Goal: Task Accomplishment & Management: Complete application form

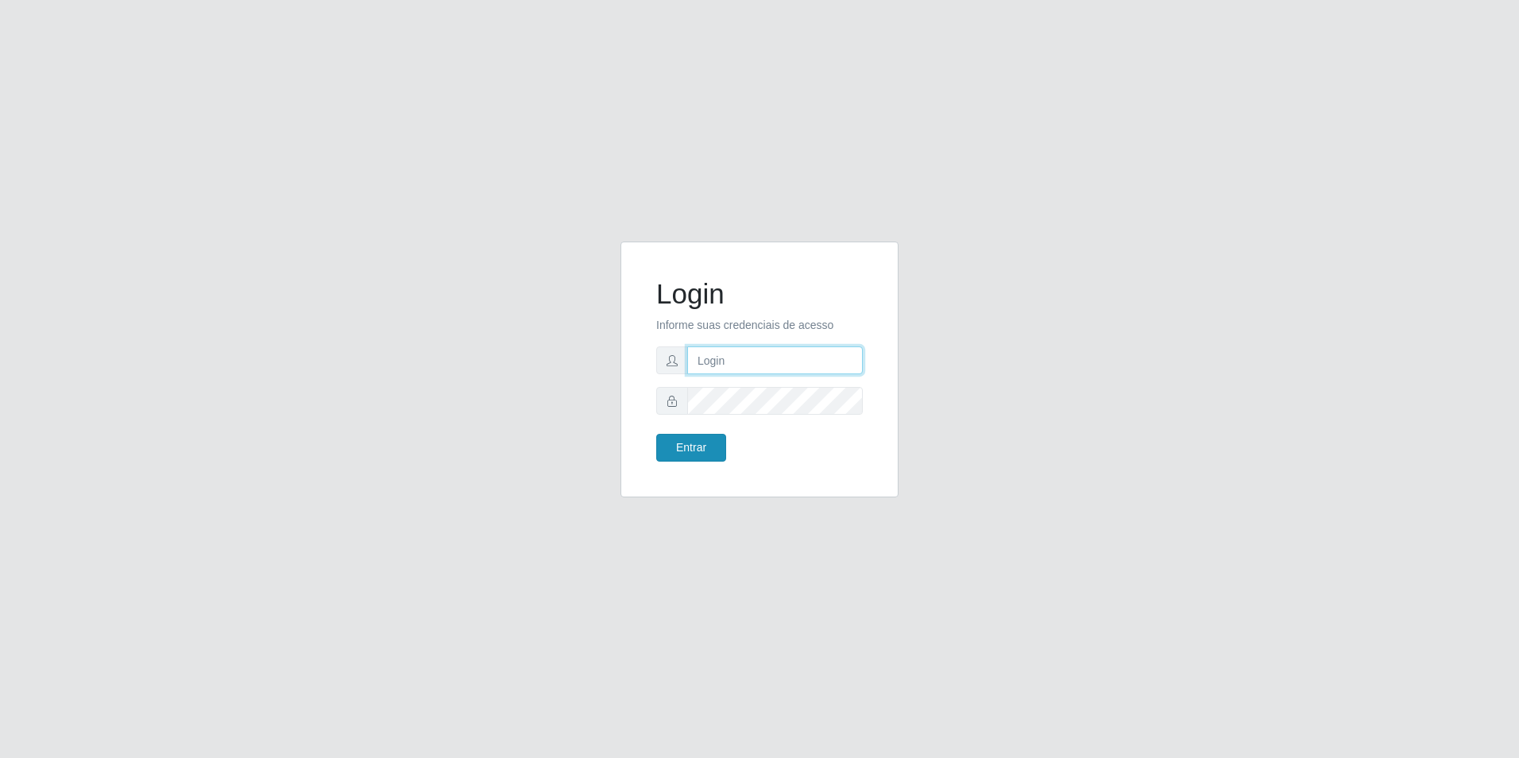
type input "[EMAIL_ADDRESS][DOMAIN_NAME]"
click at [708, 445] on button "Entrar" at bounding box center [691, 448] width 70 height 28
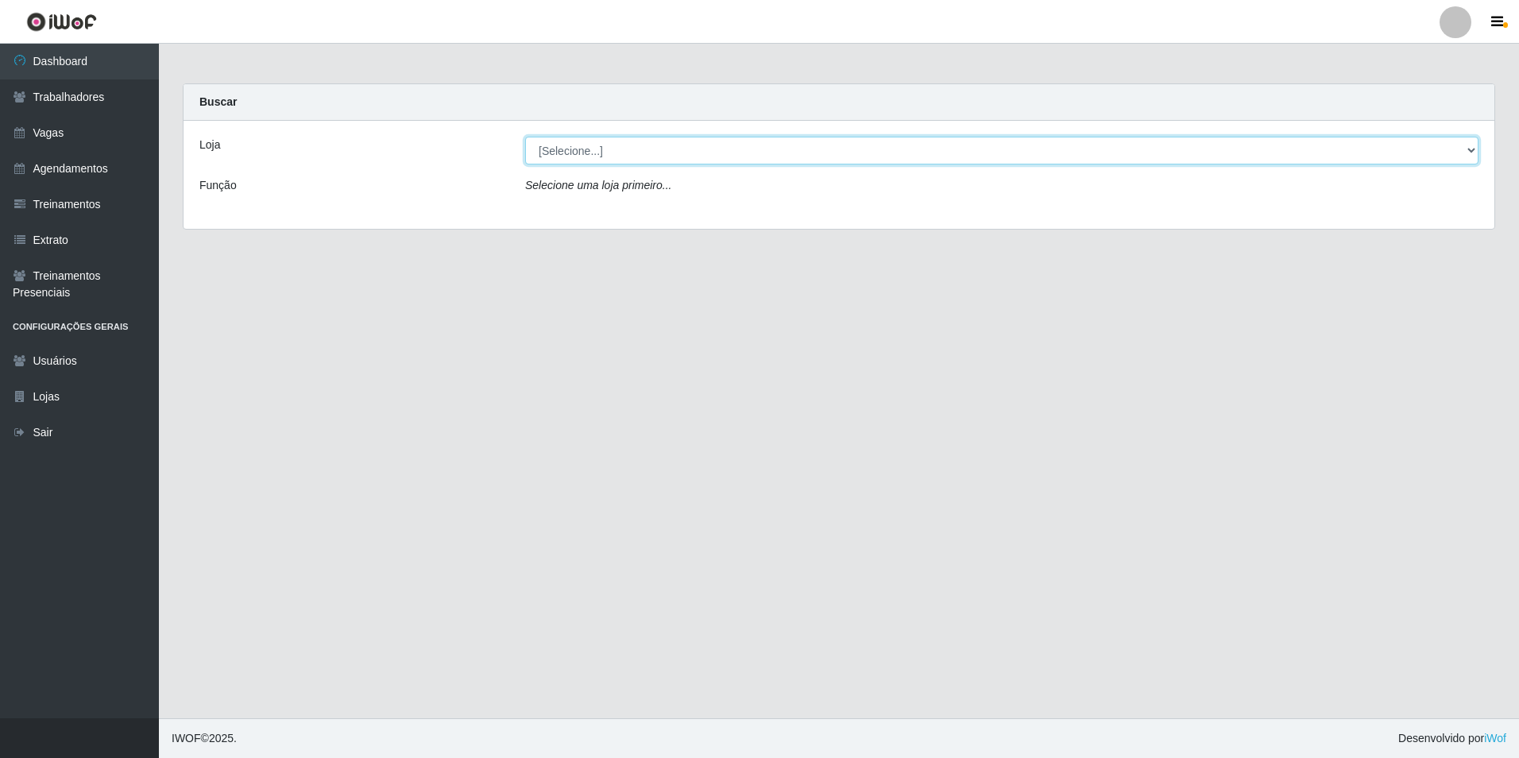
click at [596, 145] on select "[Selecione...] [GEOGRAPHIC_DATA] - [GEOGRAPHIC_DATA] [GEOGRAPHIC_DATA] - [GEOGR…" at bounding box center [1001, 151] width 953 height 28
select select "506"
click at [525, 137] on select "[Selecione...] [GEOGRAPHIC_DATA] - [GEOGRAPHIC_DATA] [GEOGRAPHIC_DATA] - [GEOGR…" at bounding box center [1001, 151] width 953 height 28
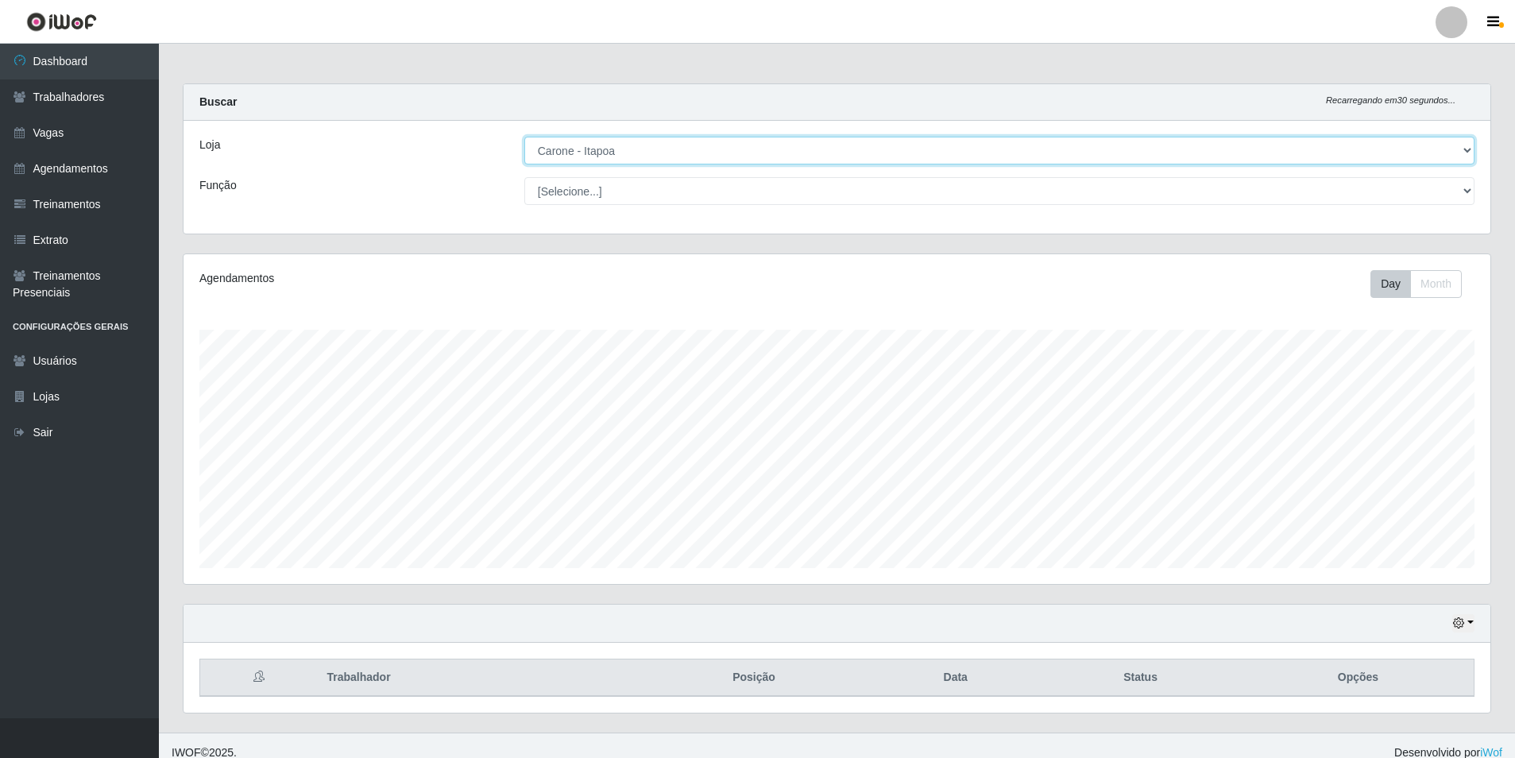
scroll to position [330, 1306]
drag, startPoint x: 600, startPoint y: 201, endPoint x: 599, endPoint y: 191, distance: 9.7
click at [599, 191] on select "[Selecione...] Embalador Embalador + Embalador ++ Repositor Repositor + Reposit…" at bounding box center [999, 191] width 950 height 28
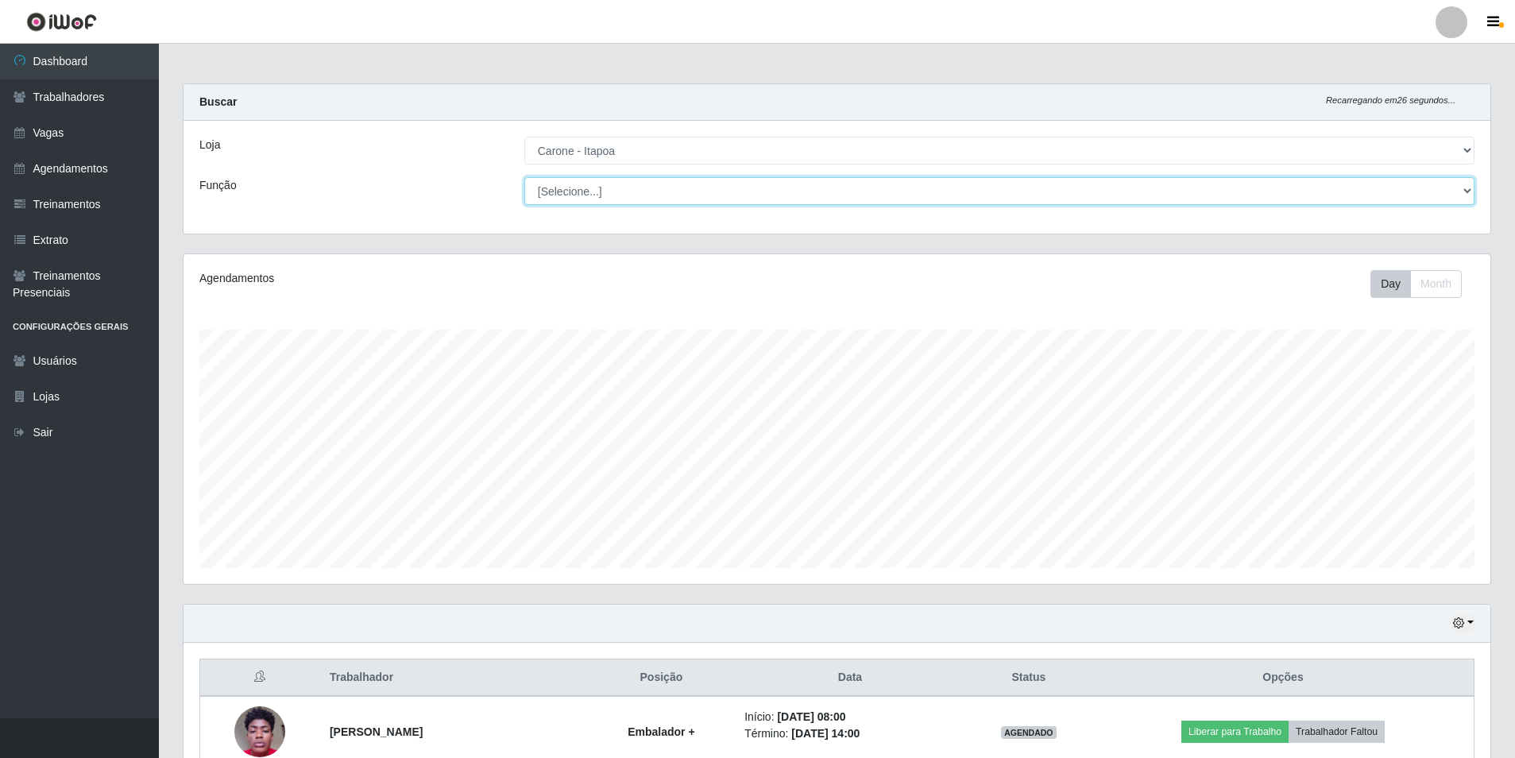
select select "70"
click at [524, 177] on select "[Selecione...] Embalador Embalador + Embalador ++ Repositor Repositor + Reposit…" at bounding box center [999, 191] width 950 height 28
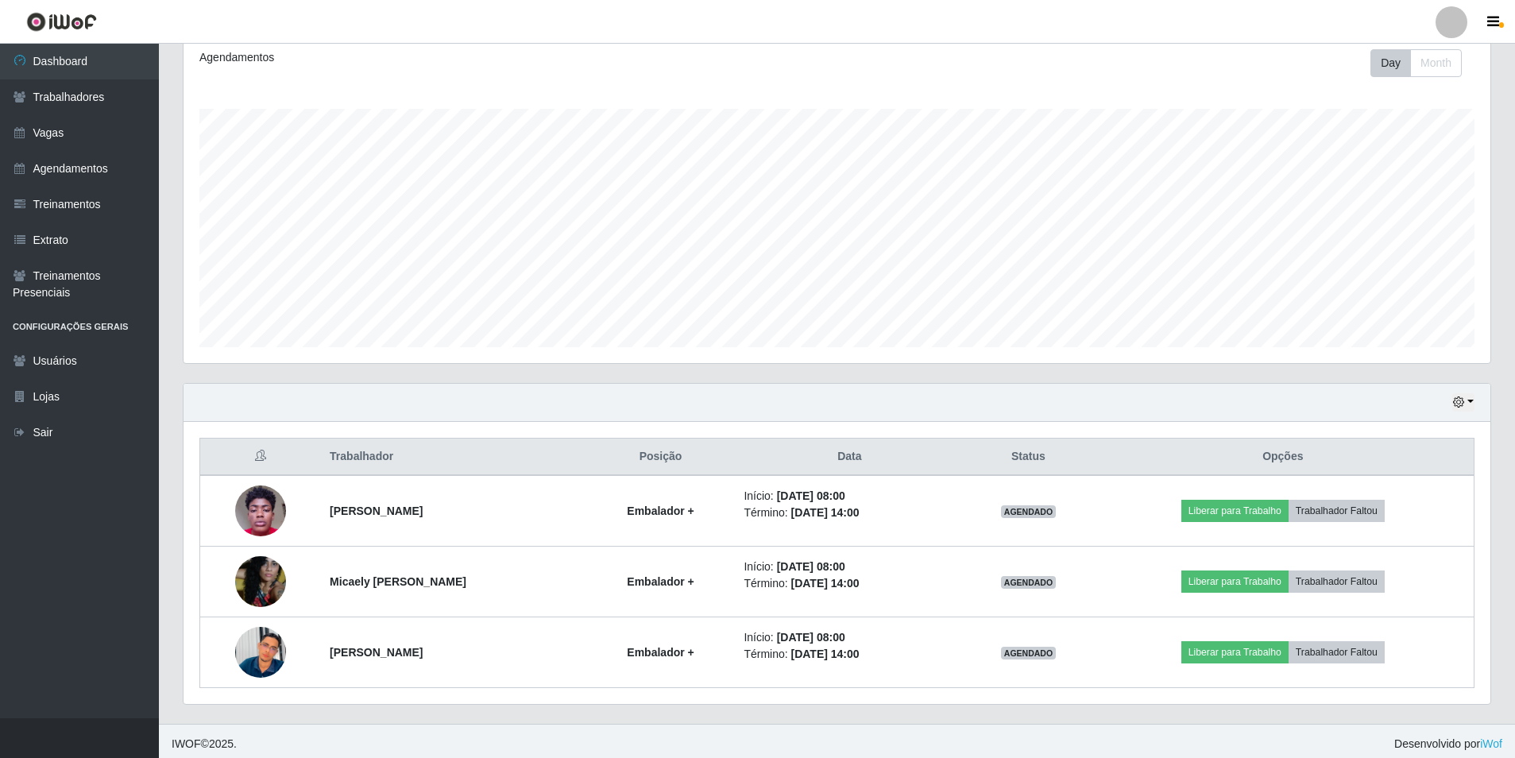
scroll to position [226, 0]
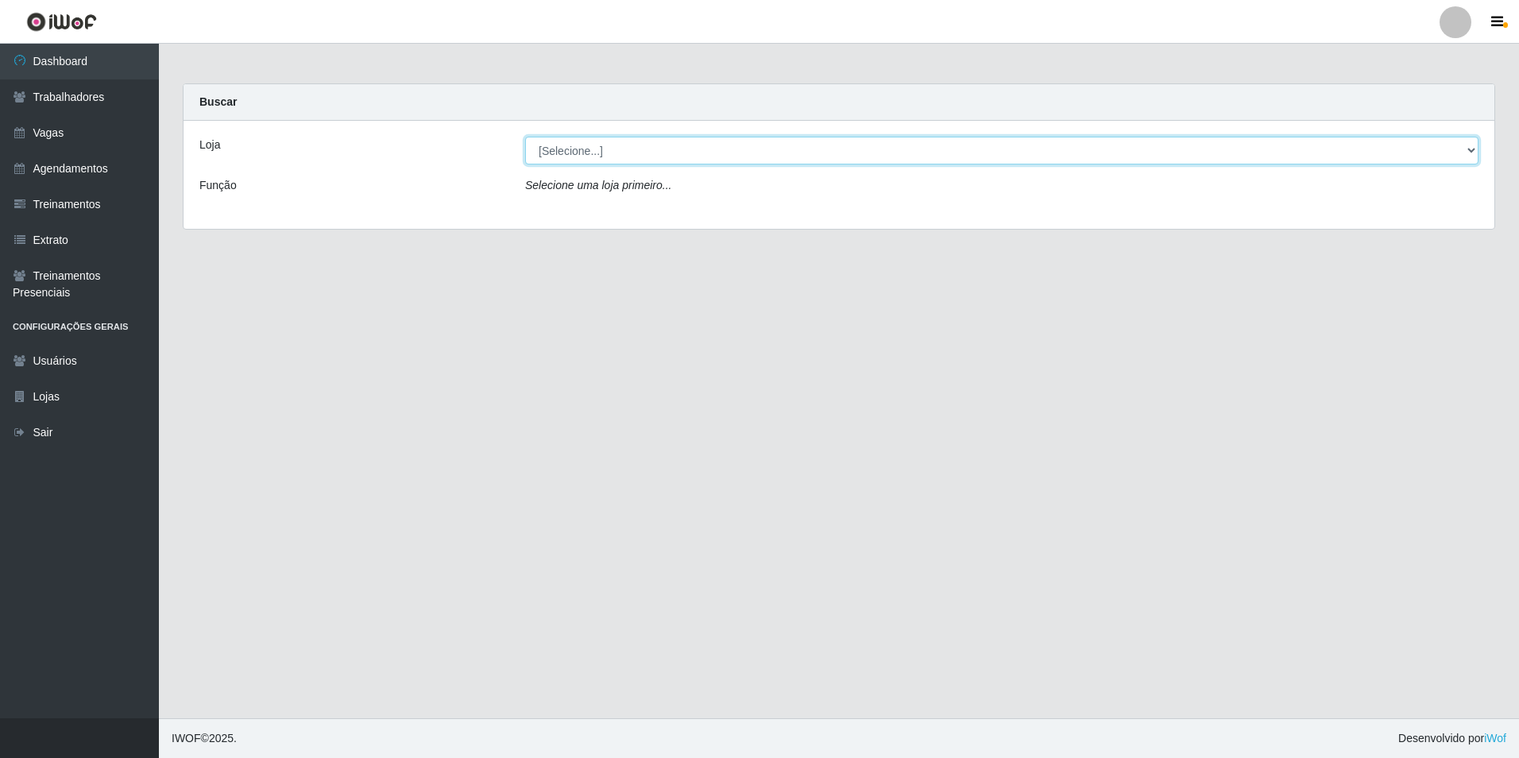
click at [606, 152] on select "[Selecione...] [GEOGRAPHIC_DATA] - [GEOGRAPHIC_DATA] [GEOGRAPHIC_DATA] - [GEOGR…" at bounding box center [1001, 151] width 953 height 28
select select "506"
click at [525, 137] on select "[Selecione...] [GEOGRAPHIC_DATA] - [GEOGRAPHIC_DATA] [GEOGRAPHIC_DATA] - [GEOGR…" at bounding box center [1001, 151] width 953 height 28
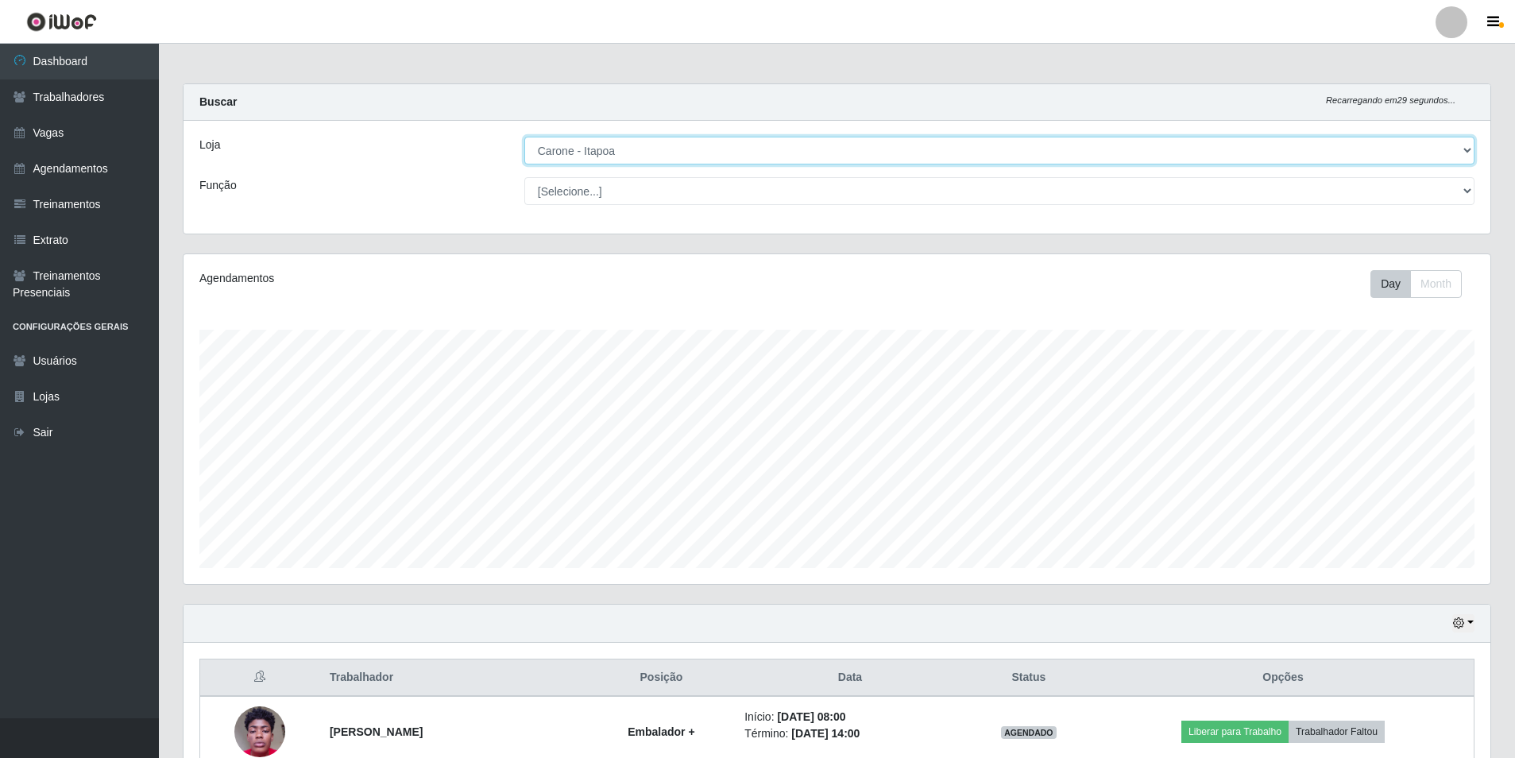
scroll to position [330, 1306]
click at [584, 191] on select "[Selecione...] Embalador Embalador + Embalador ++ Repositor Repositor + Reposit…" at bounding box center [999, 191] width 950 height 28
select select "82"
click at [524, 177] on select "[Selecione...] Embalador Embalador + Embalador ++ Repositor Repositor + Reposit…" at bounding box center [999, 191] width 950 height 28
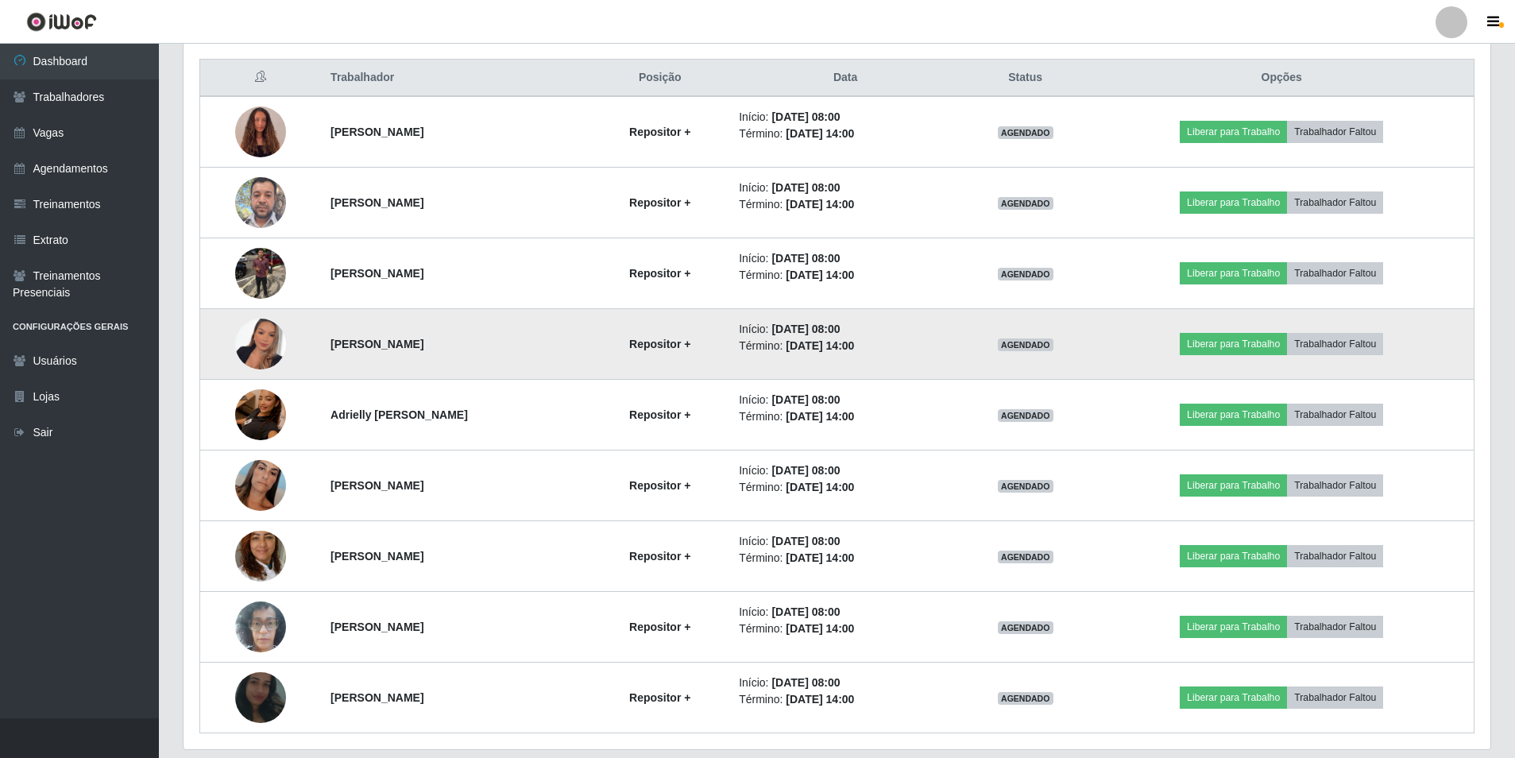
scroll to position [571, 0]
